Goal: Information Seeking & Learning: Learn about a topic

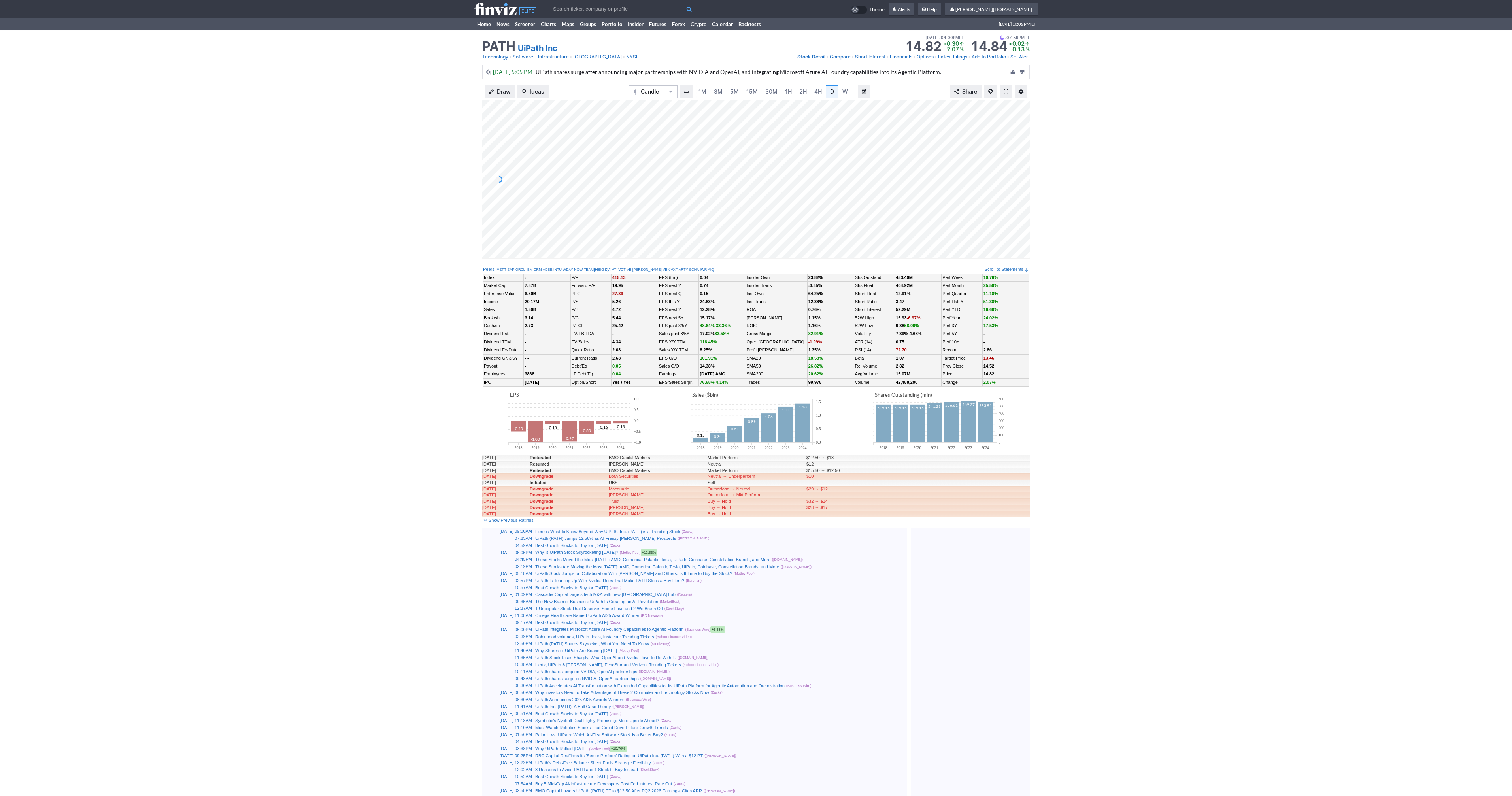
scroll to position [0, 8]
click at [1005, 91] on span at bounding box center [1006, 91] width 5 height 6
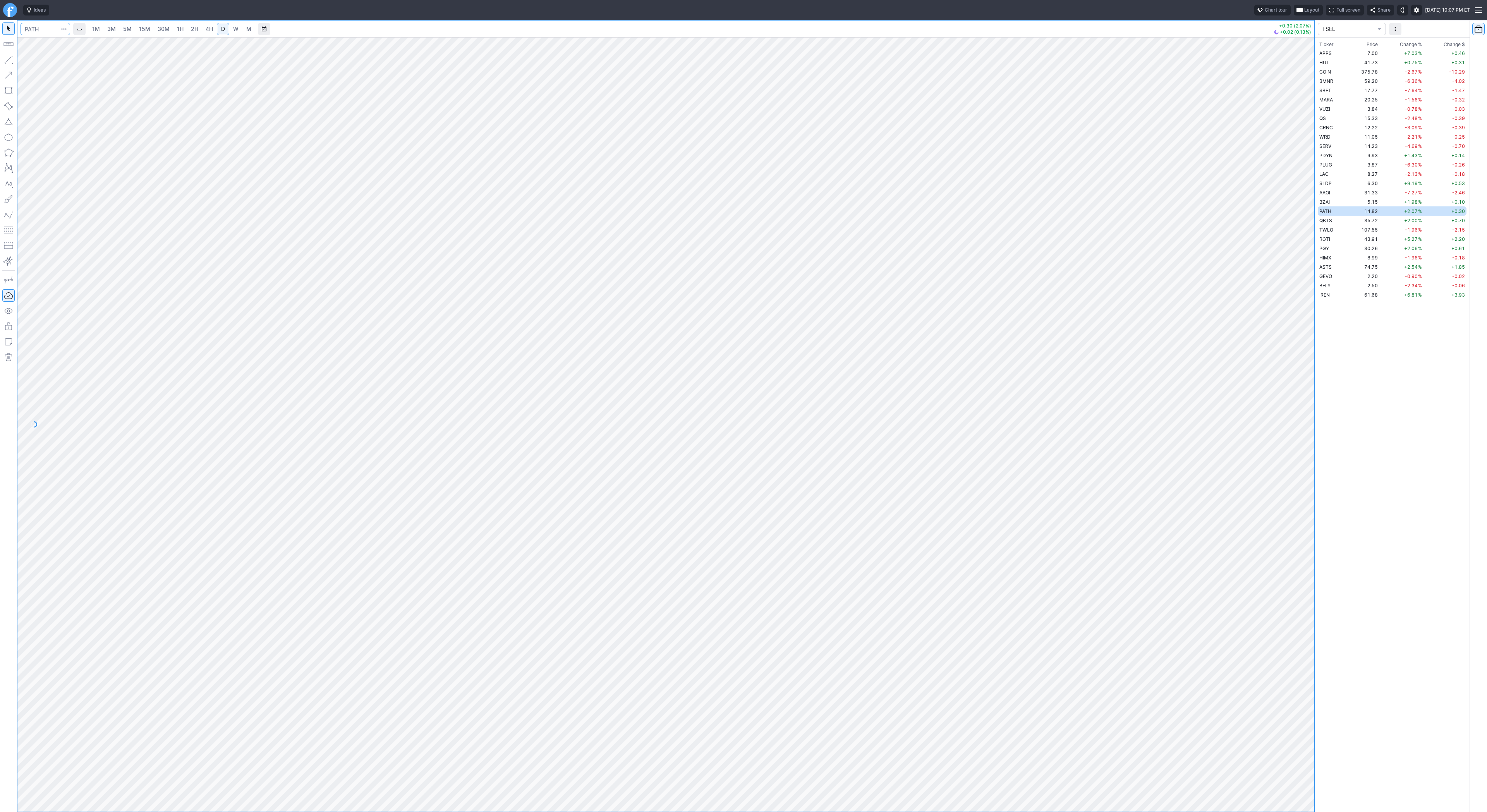
click at [43, 29] on input "Search" at bounding box center [46, 29] width 50 height 12
type input "eth"
click at [94, 147] on span "Eth ereum / USD" at bounding box center [107, 143] width 113 height 6
click at [1275, 133] on div at bounding box center [666, 424] width 1297 height 774
click at [177, 30] on span "1H" at bounding box center [180, 28] width 6 height 6
